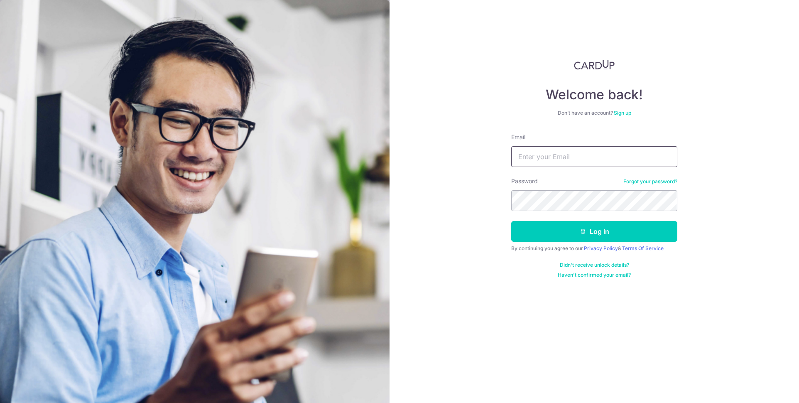
click at [634, 156] on input "Email" at bounding box center [594, 156] width 166 height 21
type input "[EMAIL_ADDRESS][DOMAIN_NAME]"
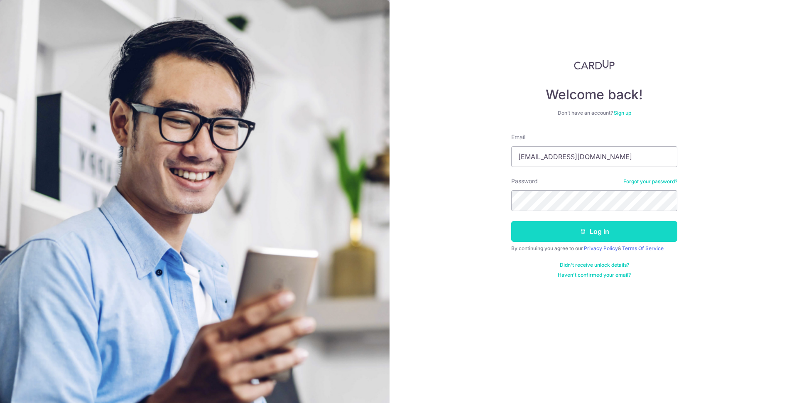
click at [610, 235] on button "Log in" at bounding box center [594, 231] width 166 height 21
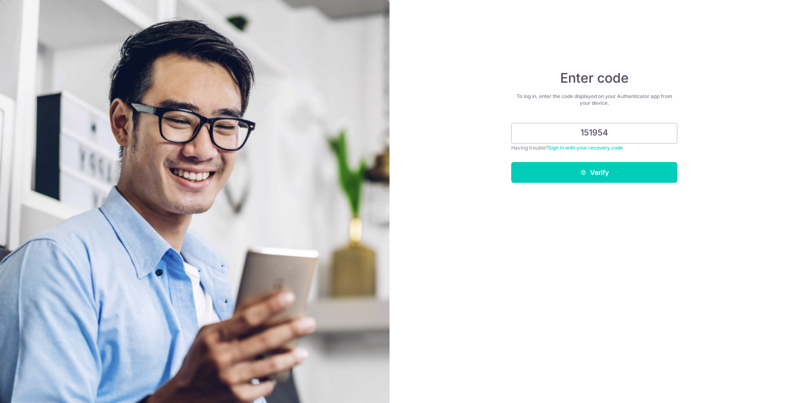
type input "151954"
click at [511, 162] on button "Verify" at bounding box center [594, 172] width 166 height 21
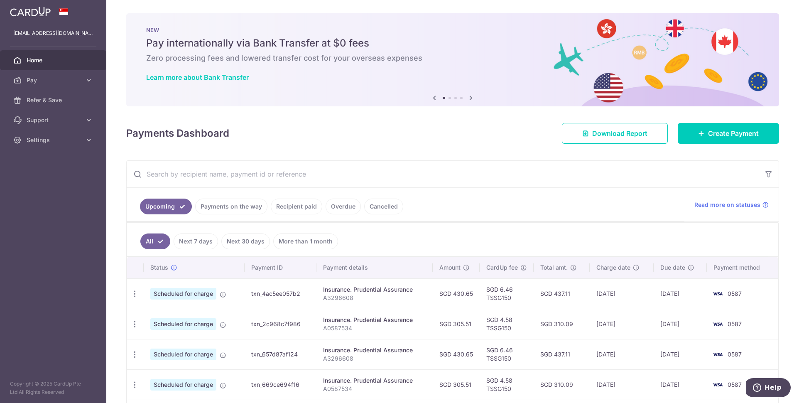
click at [291, 210] on link "Recipient paid" at bounding box center [296, 206] width 51 height 16
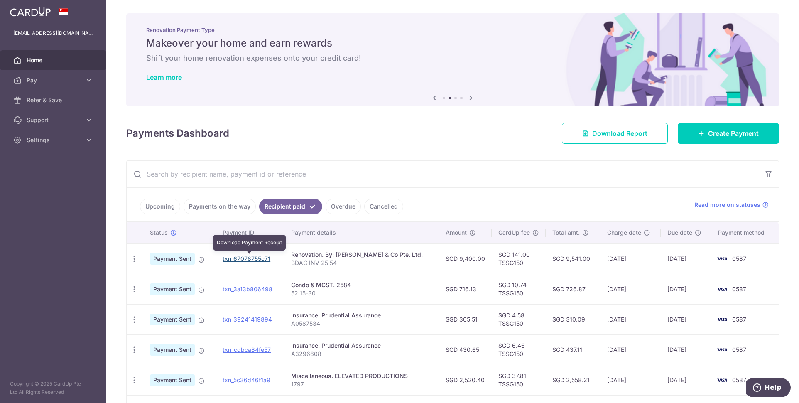
click at [251, 255] on link "txn_67078755c71" at bounding box center [247, 258] width 48 height 7
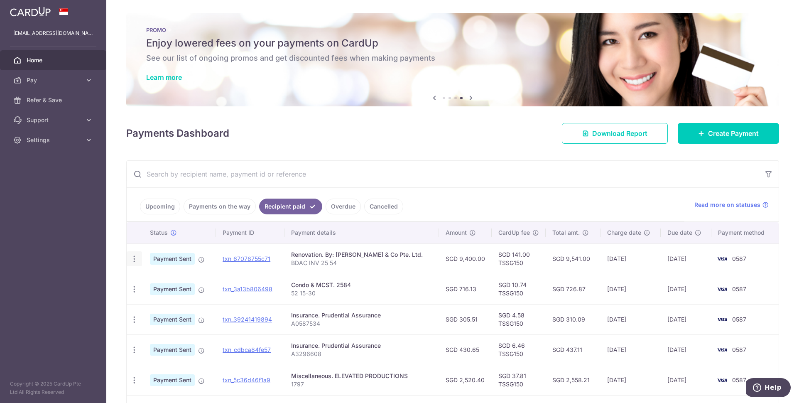
click at [132, 258] on icon "button" at bounding box center [134, 258] width 9 height 9
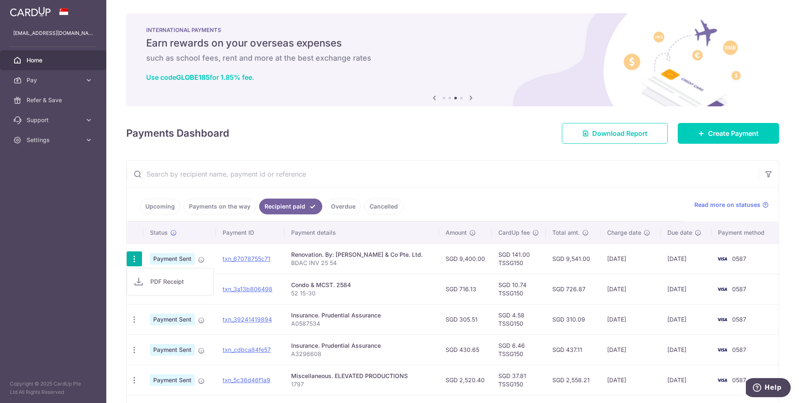
click at [354, 171] on input "text" at bounding box center [443, 174] width 632 height 27
click at [164, 205] on link "Upcoming" at bounding box center [160, 206] width 40 height 16
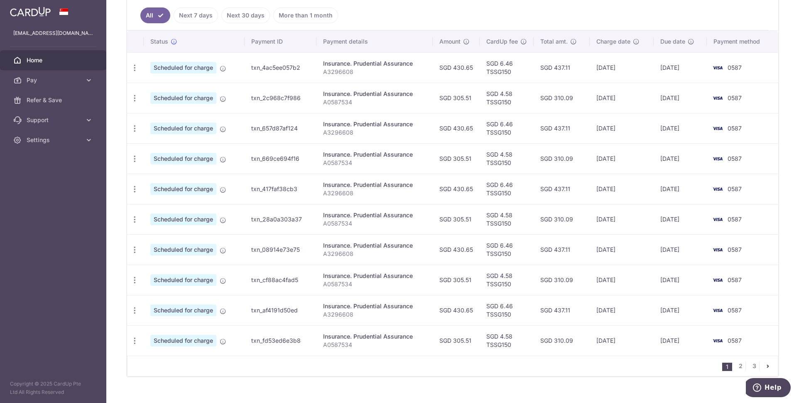
scroll to position [227, 0]
click at [749, 364] on link "3" at bounding box center [754, 364] width 10 height 10
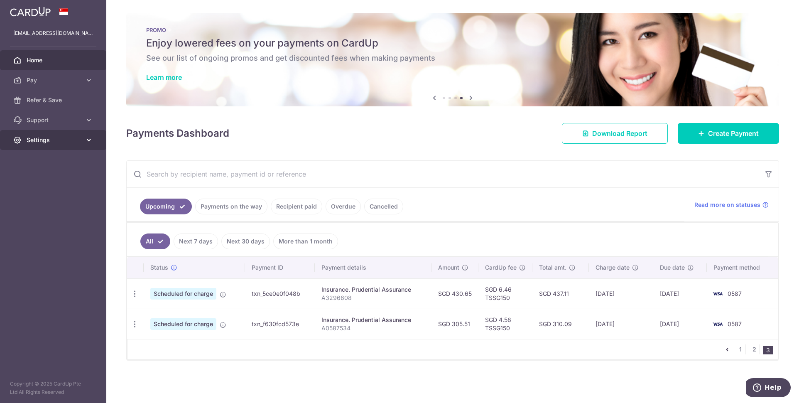
click at [56, 140] on span "Settings" at bounding box center [54, 140] width 55 height 8
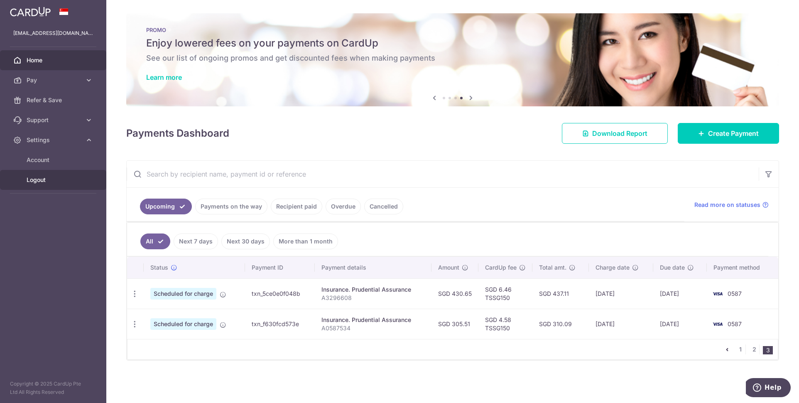
click at [33, 179] on span "Logout" at bounding box center [54, 180] width 55 height 8
